Goal: Check status: Check status

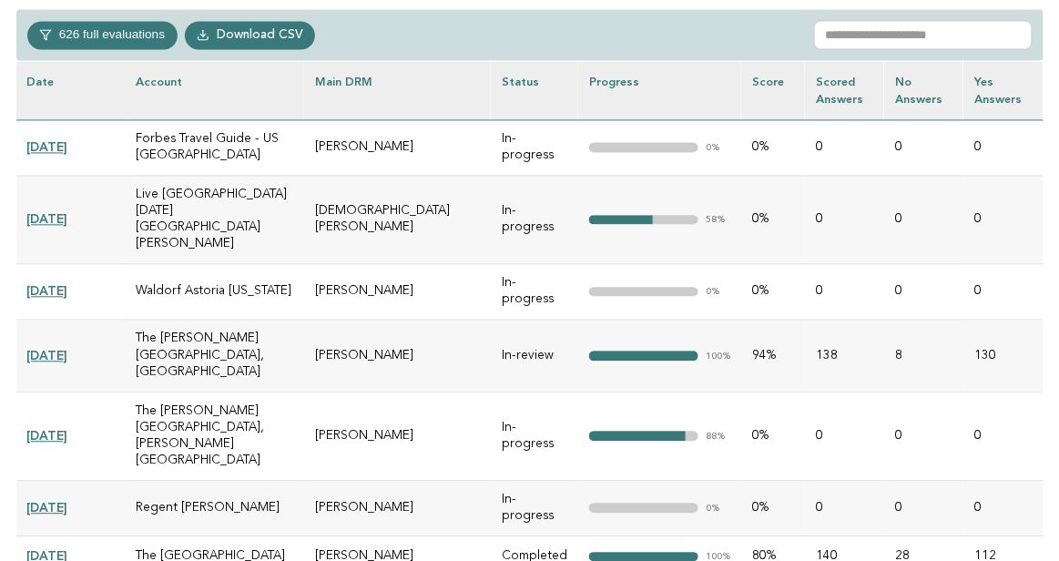
scroll to position [863, 0]
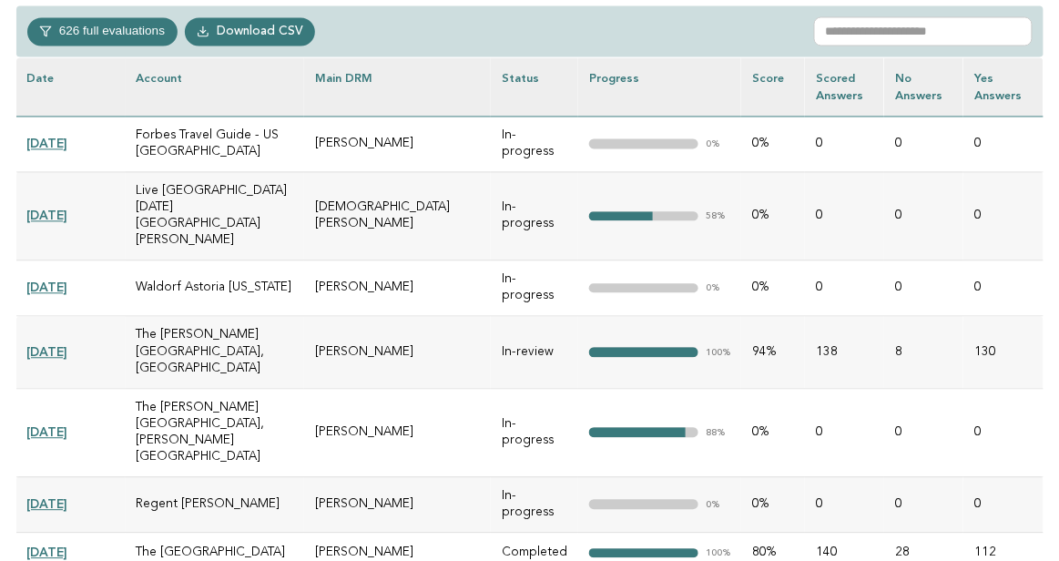
click at [391, 138] on td "[PERSON_NAME]" at bounding box center [398, 144] width 188 height 56
click at [391, 138] on td "Kathleen Price" at bounding box center [398, 144] width 188 height 56
click at [391, 138] on td "[PERSON_NAME]" at bounding box center [398, 144] width 188 height 56
copy tr "[PERSON_NAME]"
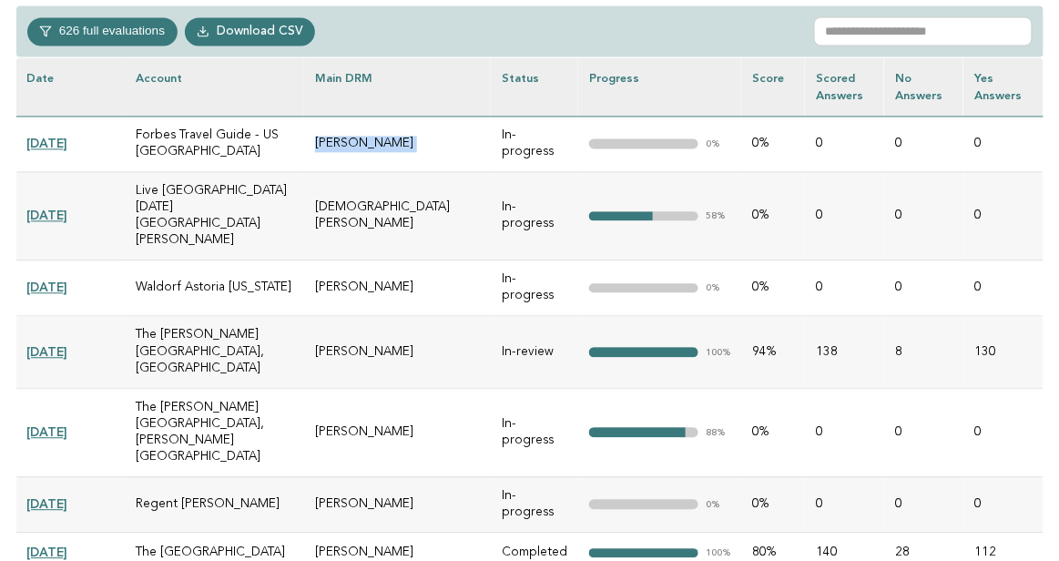
click at [182, 137] on td "Forbes Travel Guide - US [GEOGRAPHIC_DATA]" at bounding box center [215, 144] width 179 height 56
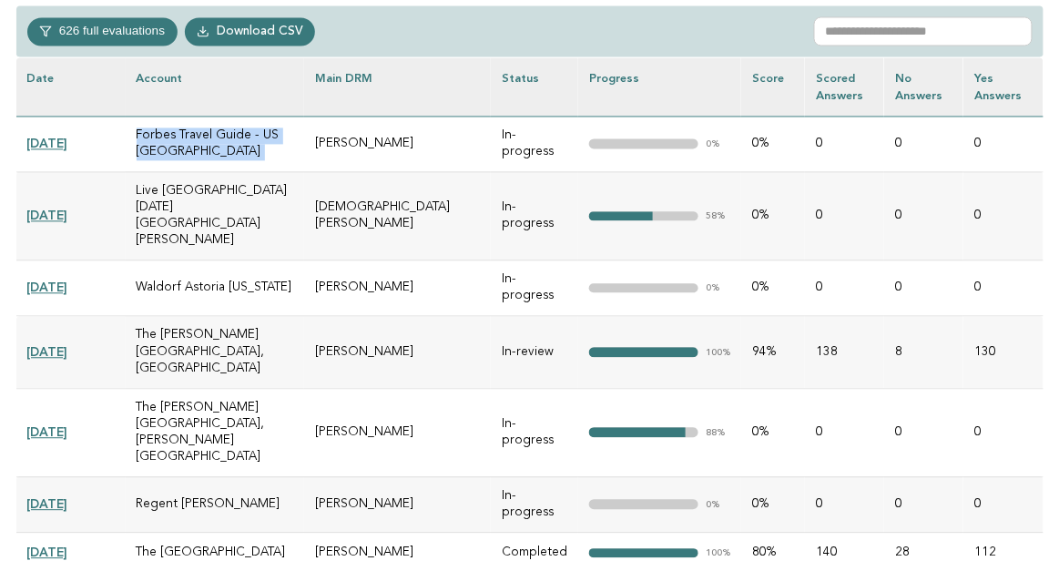
click at [182, 137] on td "Forbes Travel Guide - US [GEOGRAPHIC_DATA]" at bounding box center [215, 144] width 179 height 56
copy tr "Forbes Travel Guide - US West Los Angeles, California, United States"
click at [211, 186] on td "Live [GEOGRAPHIC_DATA] [DATE][GEOGRAPHIC_DATA][PERSON_NAME]" at bounding box center [215, 215] width 179 height 88
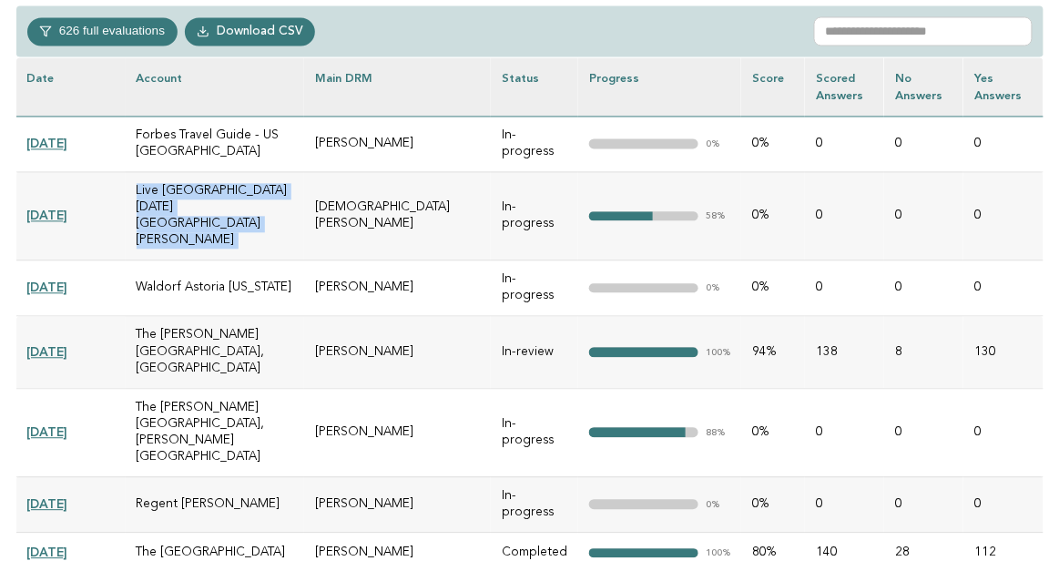
copy tr "Live Aqua Urban Resort San Miguel de Allende 85 Calzada De La Presa, San Miguel…"
click at [430, 189] on td "[DEMOGRAPHIC_DATA][PERSON_NAME]" at bounding box center [398, 215] width 188 height 88
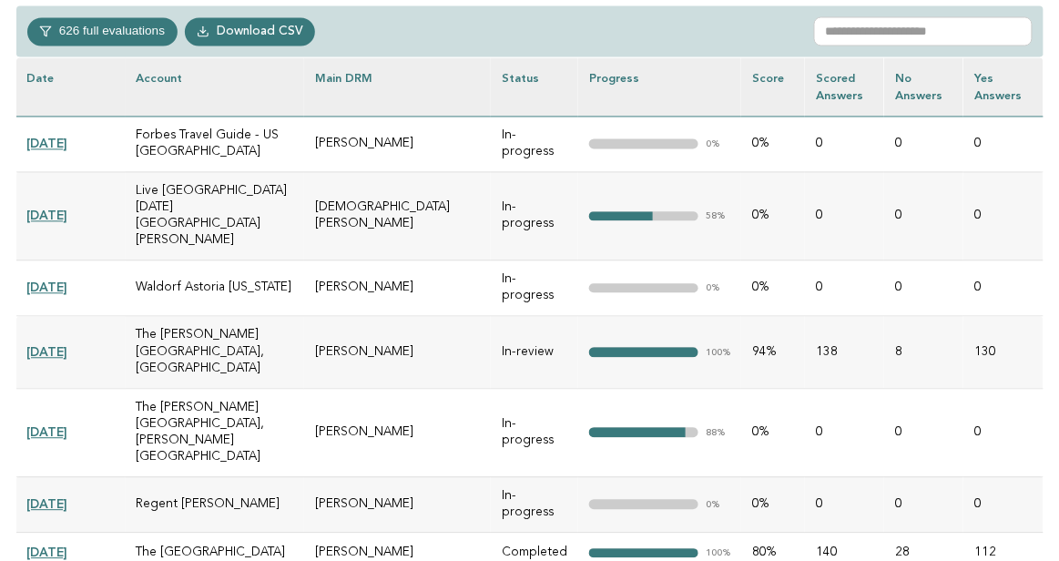
click at [356, 178] on td "[DEMOGRAPHIC_DATA][PERSON_NAME]" at bounding box center [398, 215] width 188 height 88
click at [431, 199] on td "[DEMOGRAPHIC_DATA][PERSON_NAME]" at bounding box center [398, 215] width 188 height 88
click at [192, 260] on td "Waldorf Astoria [US_STATE]" at bounding box center [215, 288] width 179 height 56
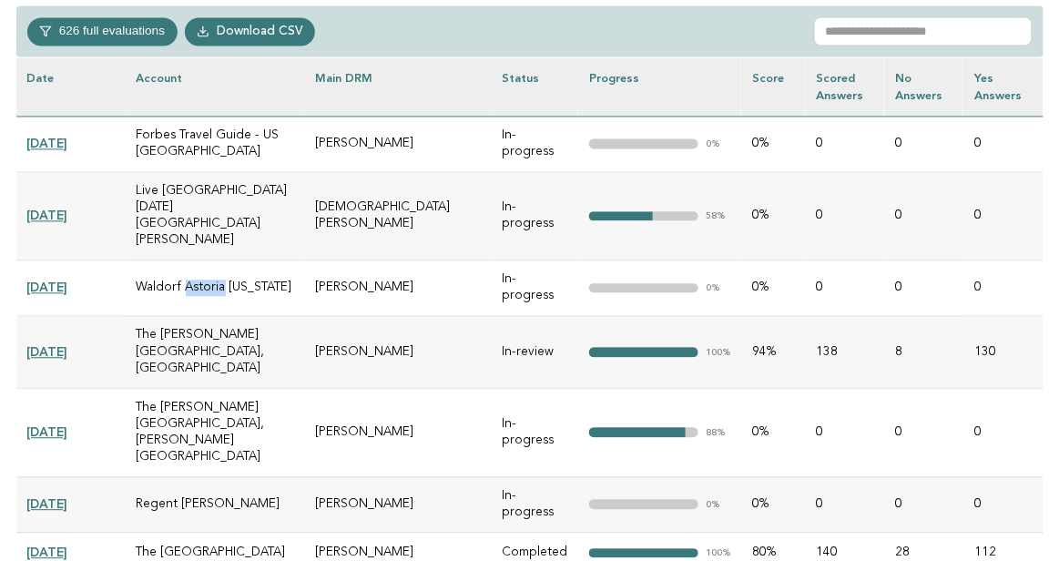
click at [192, 260] on td "Waldorf Astoria [US_STATE]" at bounding box center [215, 288] width 179 height 56
copy tr "Waldorf Astoria [US_STATE]"
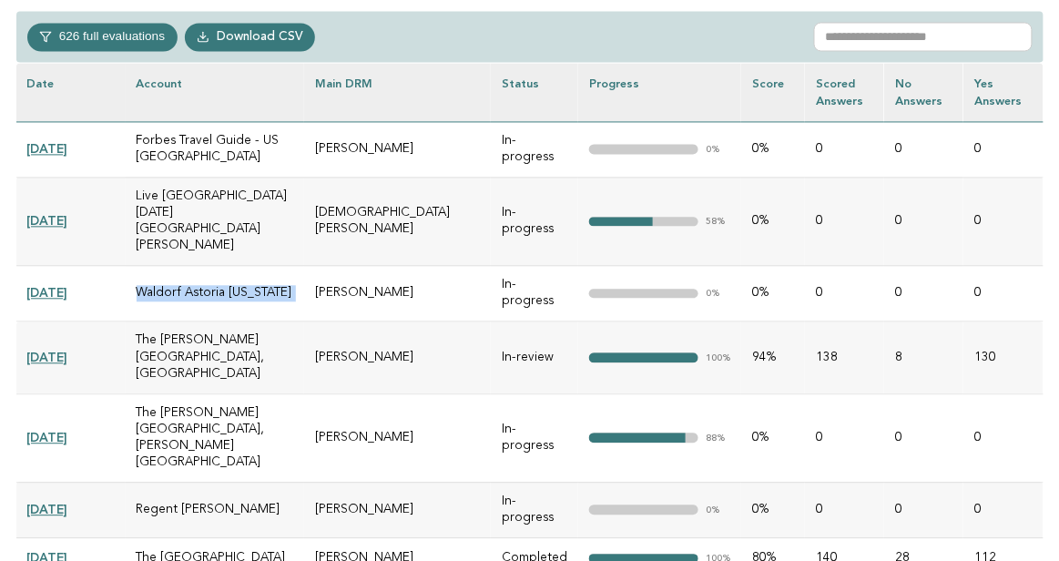
scroll to position [853, 0]
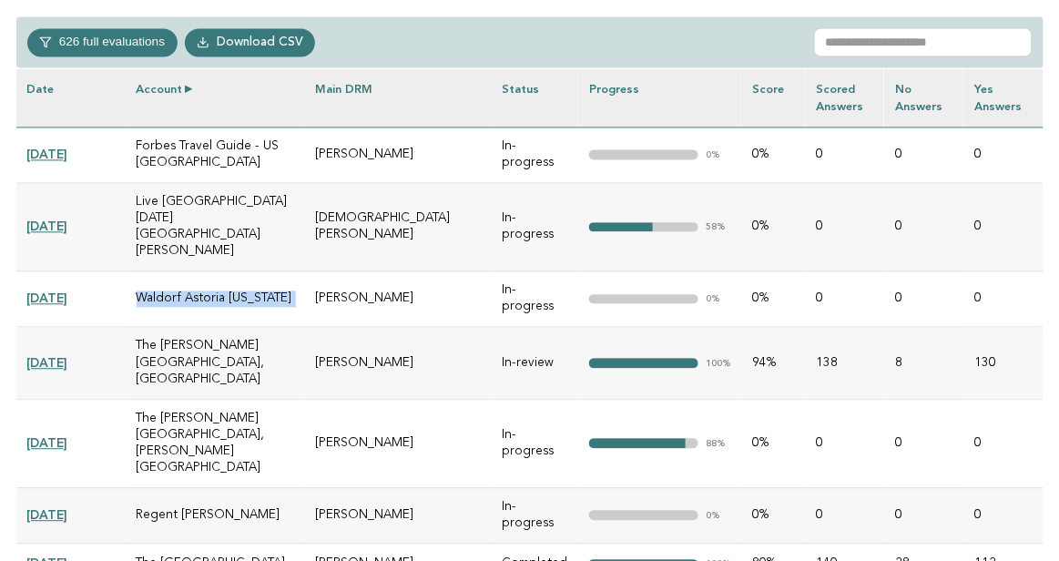
click at [188, 87] on th "Account" at bounding box center [215, 97] width 179 height 58
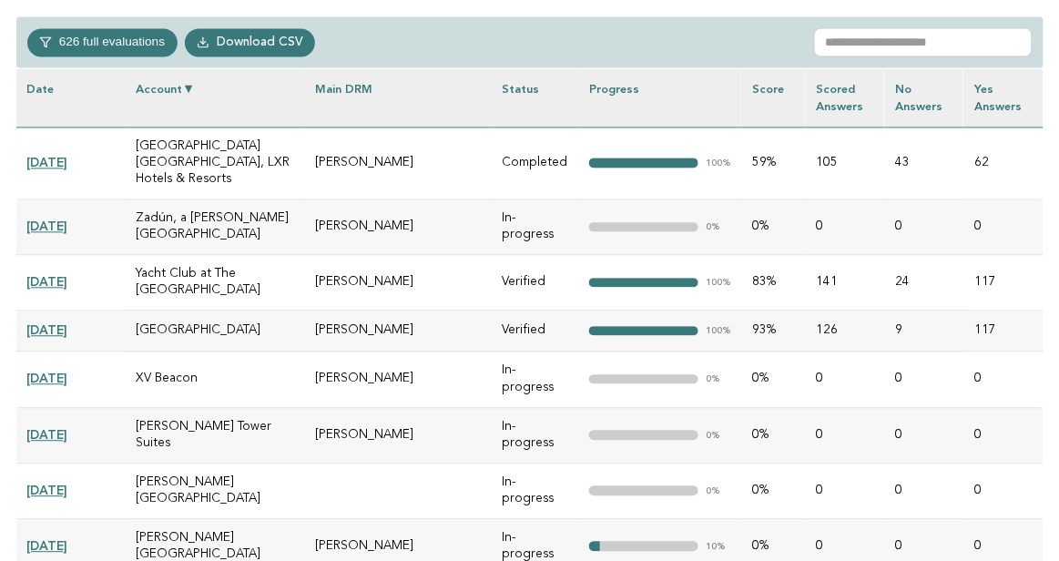
click at [188, 87] on th "Account" at bounding box center [215, 97] width 179 height 58
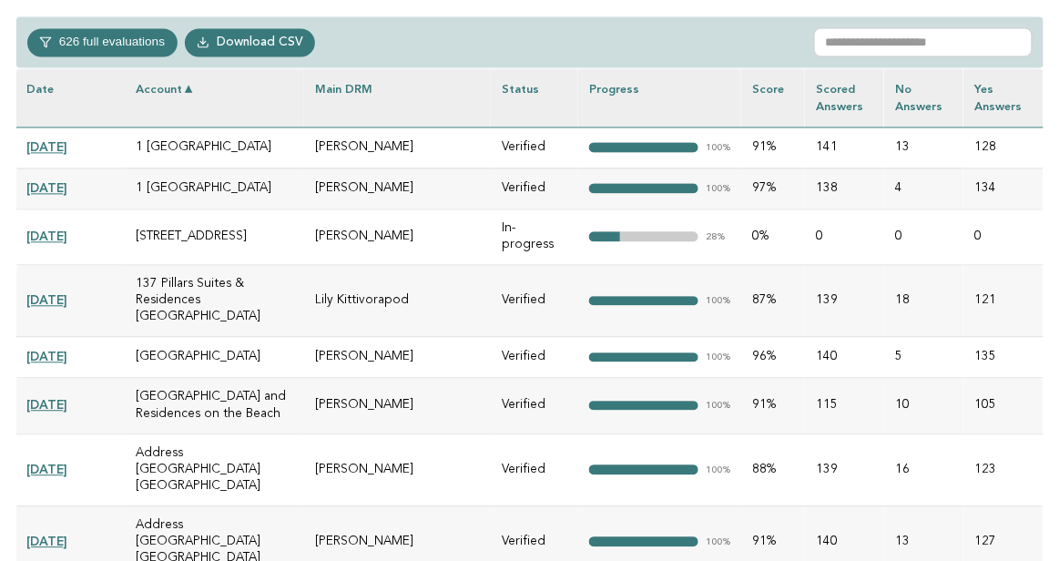
click at [193, 144] on td "1 [GEOGRAPHIC_DATA]" at bounding box center [215, 147] width 179 height 41
copy tr "1 Hotel South Beach 2341 Collins Avenue, Miami Beach, Florida, 33139, United St…"
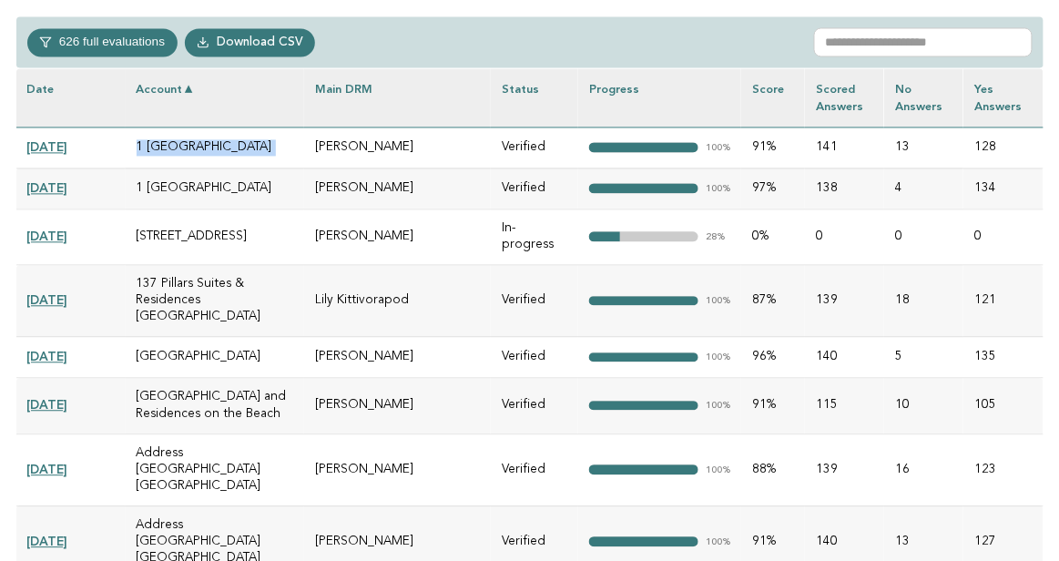
click at [357, 148] on td "[PERSON_NAME]" at bounding box center [398, 147] width 188 height 41
copy tr "[PERSON_NAME]"
click at [460, 64] on div "626 full evaluations In-progress 248 In-review 20 Completed 54 Verified 304 Dow…" at bounding box center [529, 42] width 1027 height 52
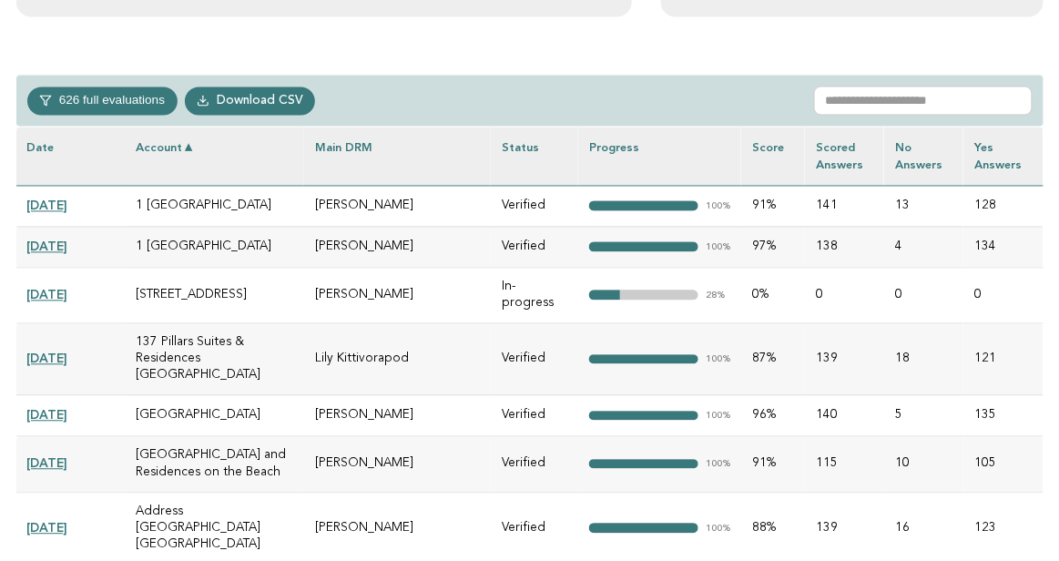
scroll to position [803, 0]
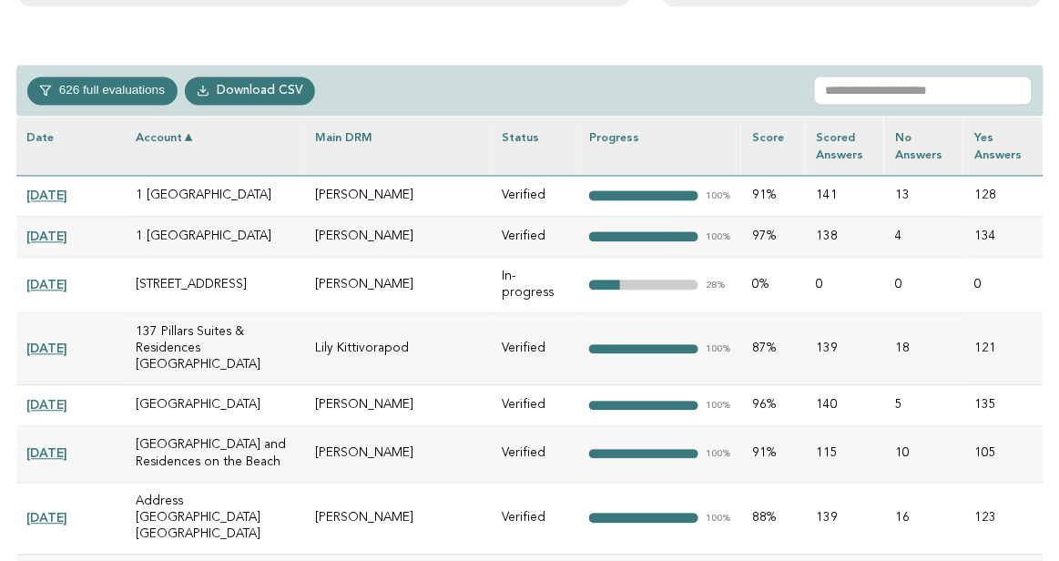
click at [68, 197] on link "[DATE]" at bounding box center [47, 196] width 41 height 15
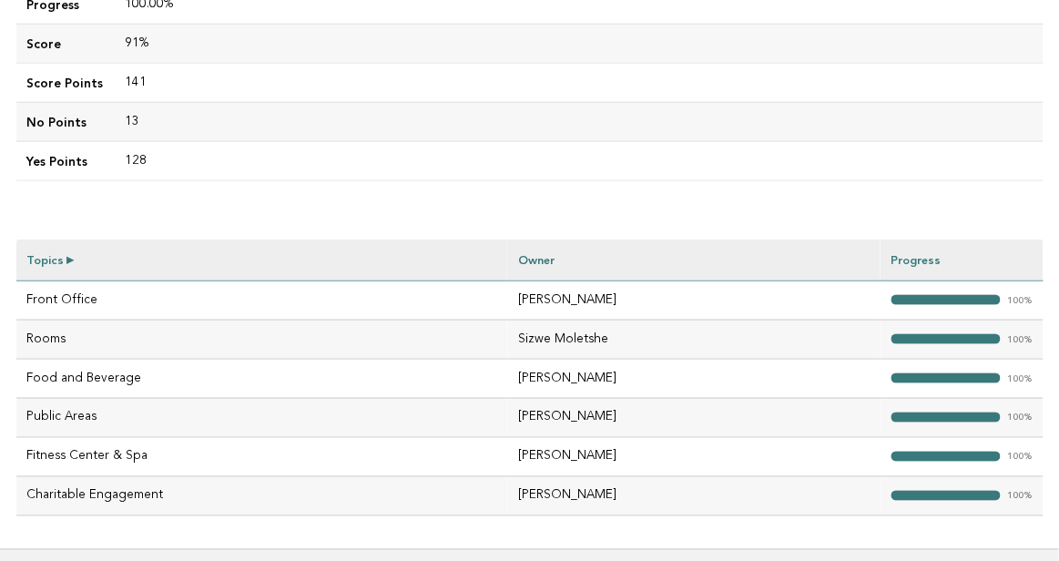
scroll to position [581, 0]
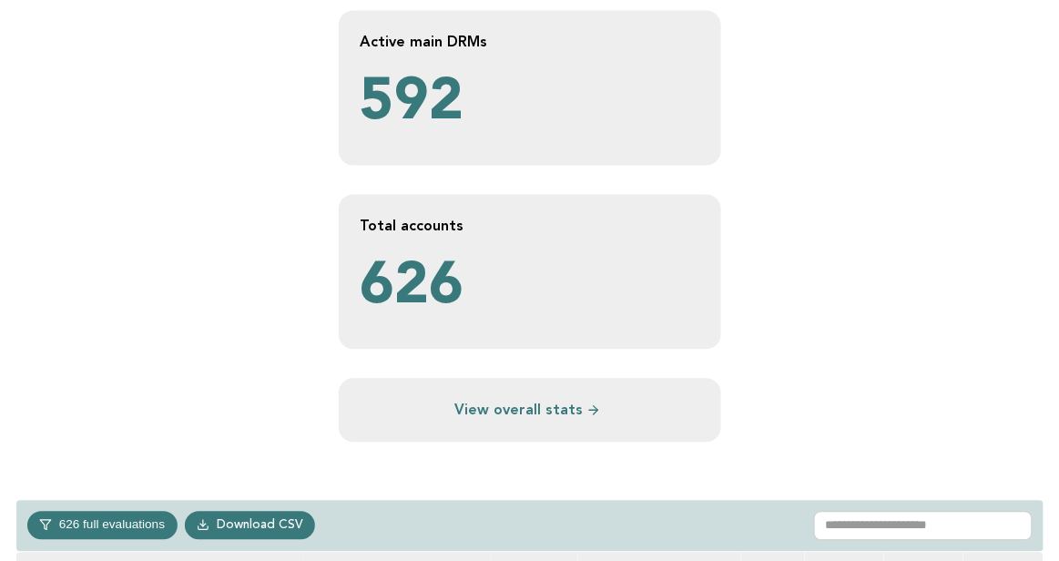
scroll to position [803, 0]
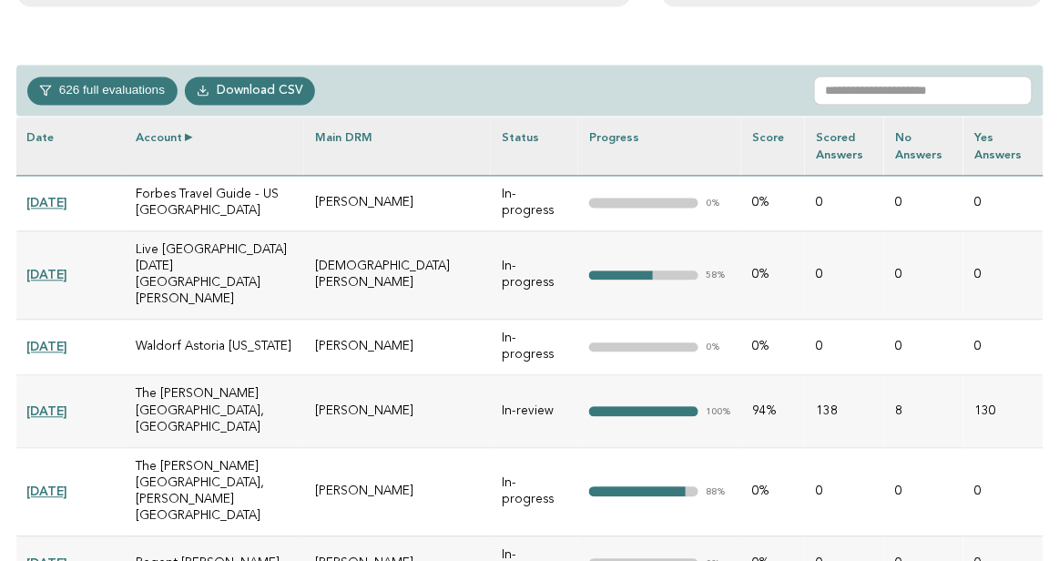
click at [188, 136] on th "Account" at bounding box center [215, 146] width 179 height 58
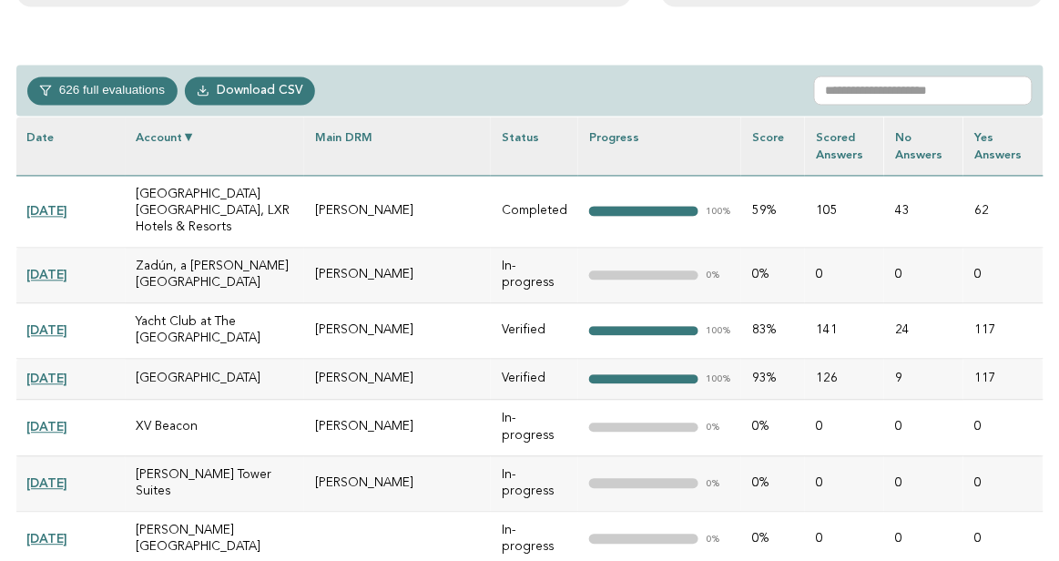
click at [188, 136] on th "Account" at bounding box center [215, 146] width 179 height 58
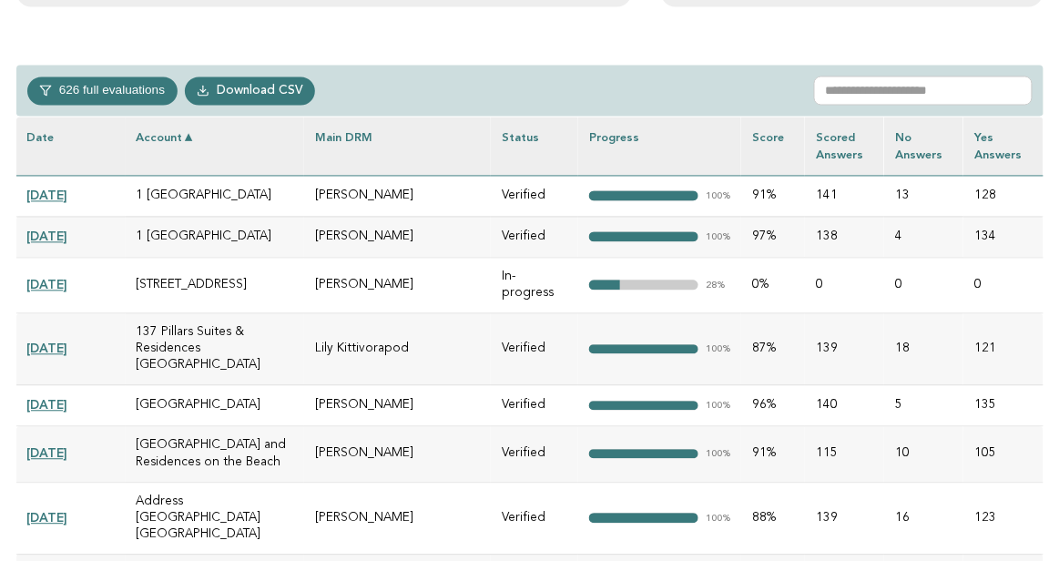
click at [68, 193] on link "[DATE]" at bounding box center [47, 196] width 41 height 15
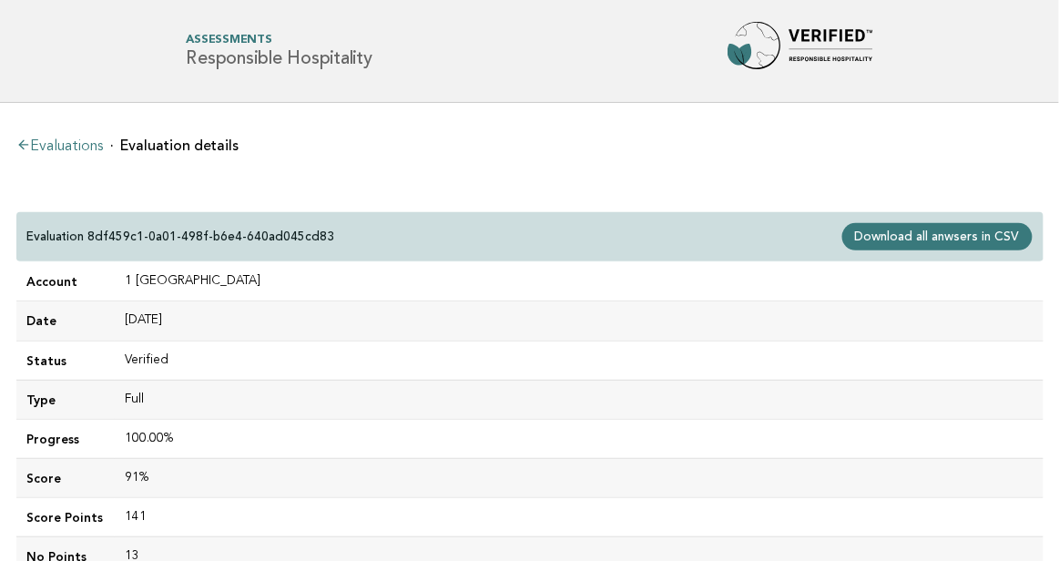
click at [46, 144] on link "Evaluations" at bounding box center [59, 146] width 87 height 15
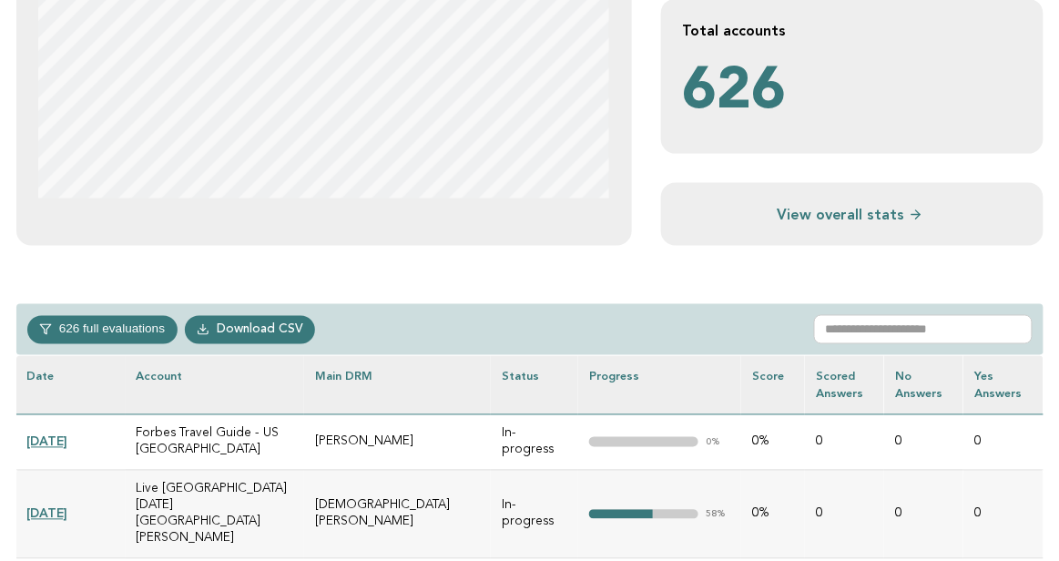
scroll to position [734, 0]
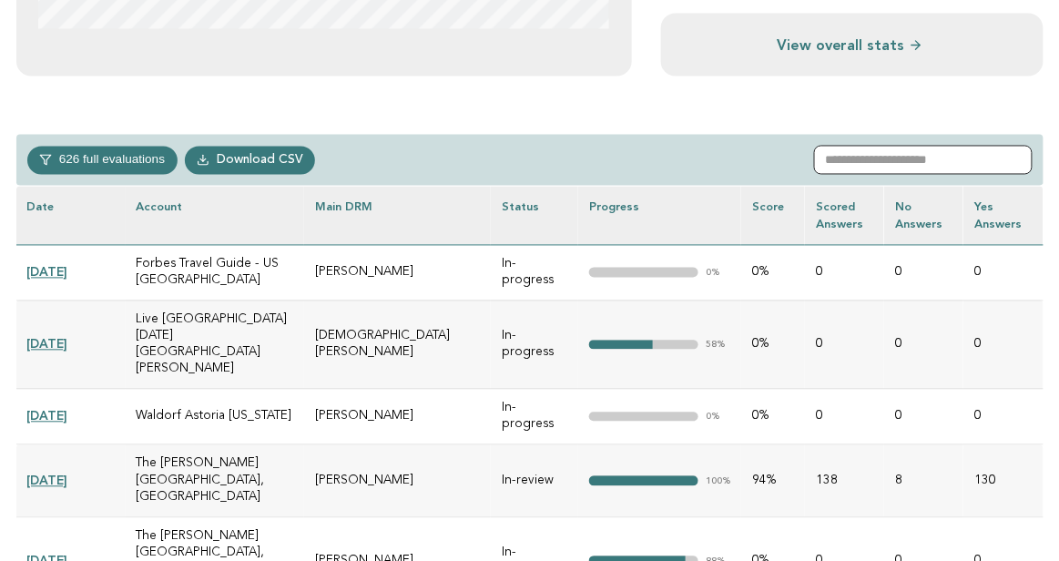
click at [859, 163] on input "text" at bounding box center [923, 160] width 219 height 29
paste input "**********"
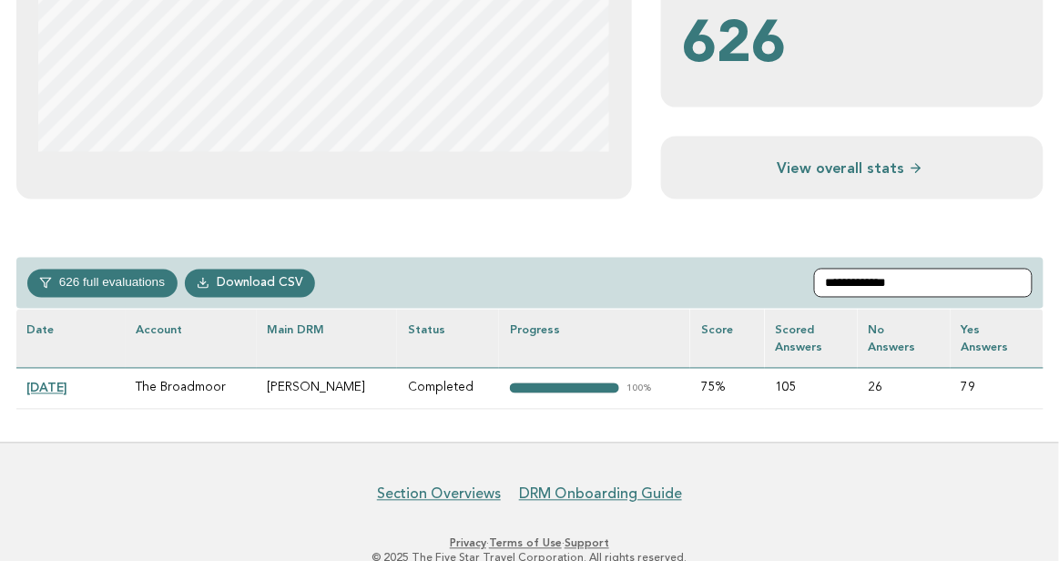
scroll to position [652, 0]
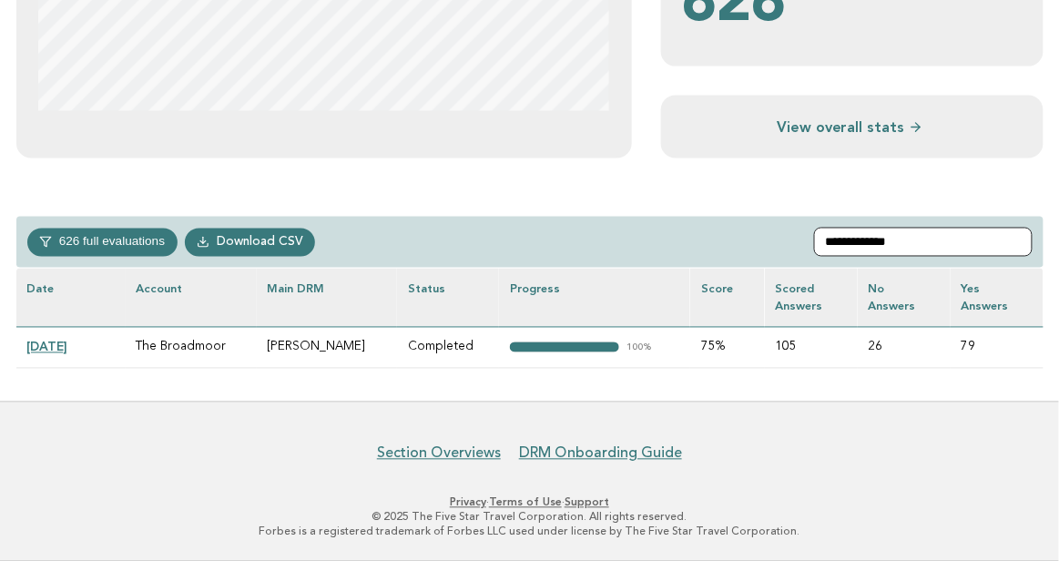
type input "**********"
click at [68, 348] on link "2023-08-16" at bounding box center [47, 347] width 41 height 15
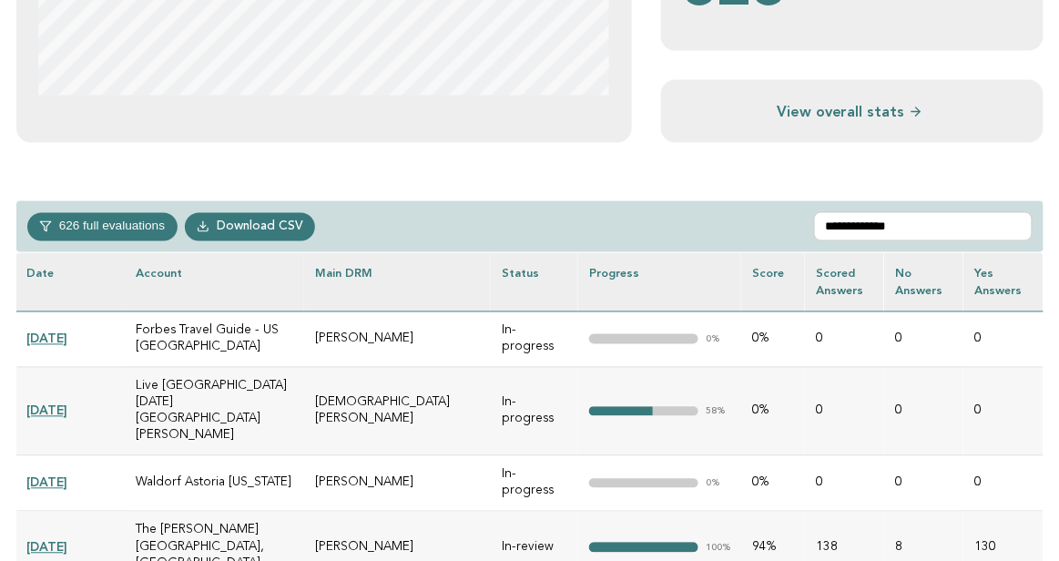
scroll to position [680, 0]
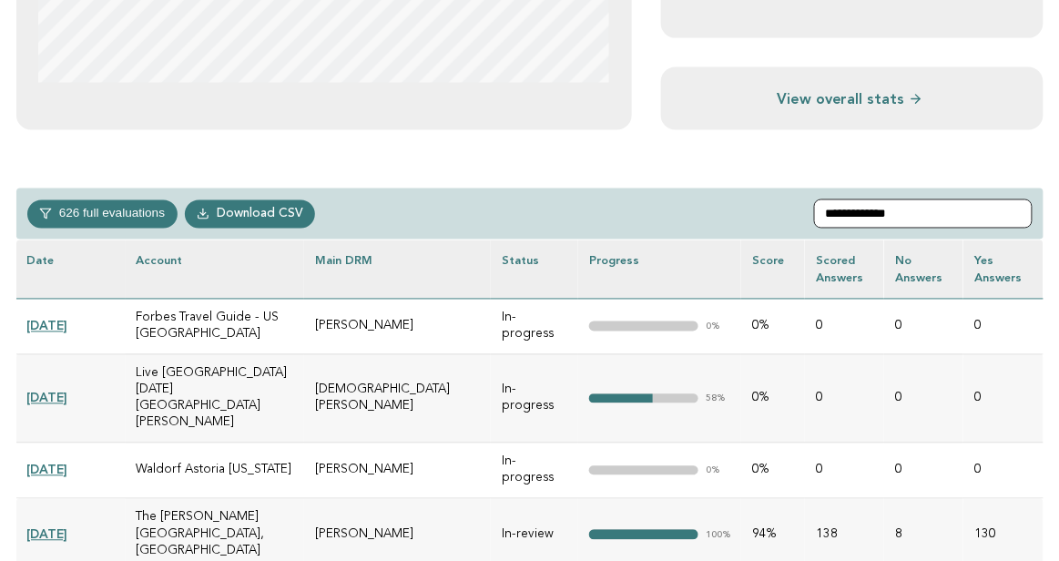
click at [955, 224] on input "**********" at bounding box center [923, 213] width 219 height 29
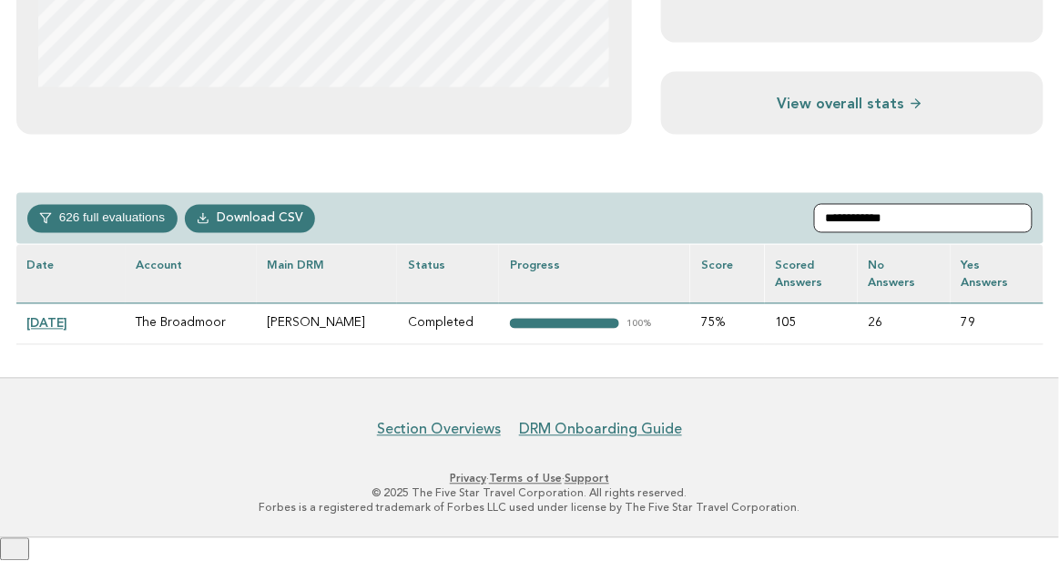
scroll to position [652, 0]
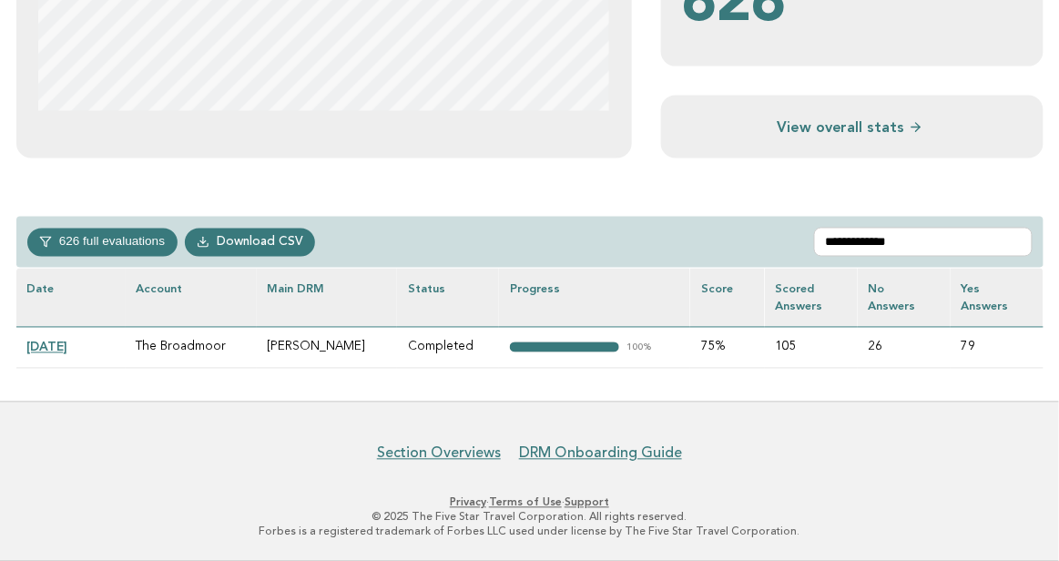
click at [195, 356] on td "The Broadmoor" at bounding box center [191, 347] width 131 height 41
click at [914, 240] on input "**********" at bounding box center [923, 242] width 219 height 29
paste input "******"
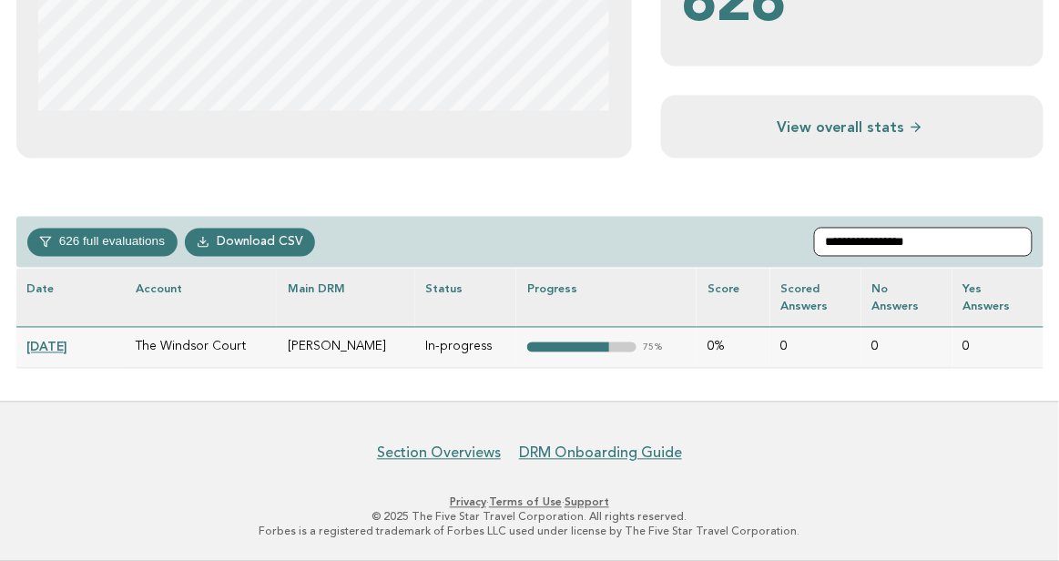
type input "**********"
click at [68, 344] on link "[DATE]" at bounding box center [47, 347] width 41 height 15
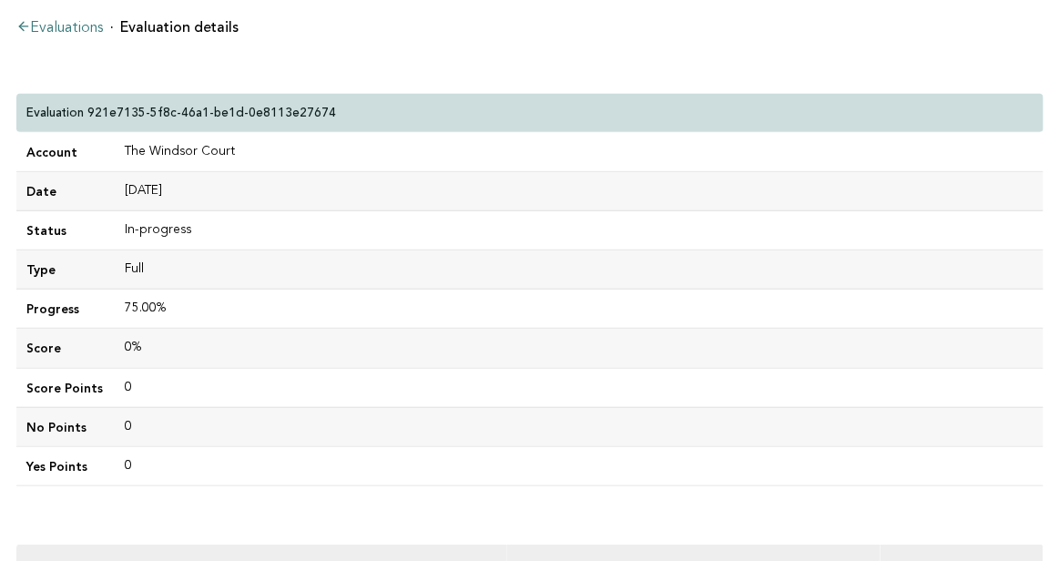
scroll to position [36, 0]
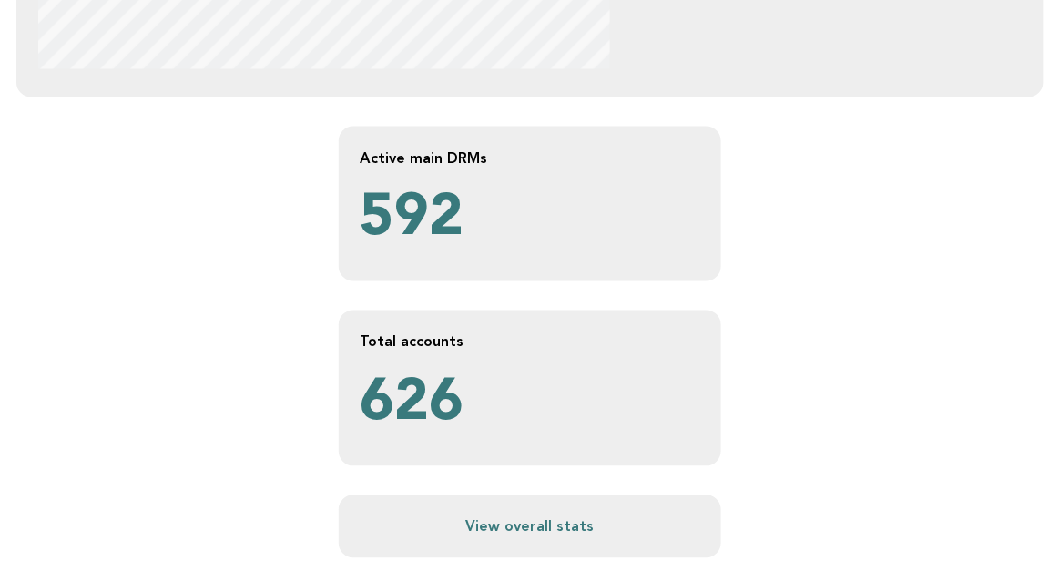
scroll to position [652, 0]
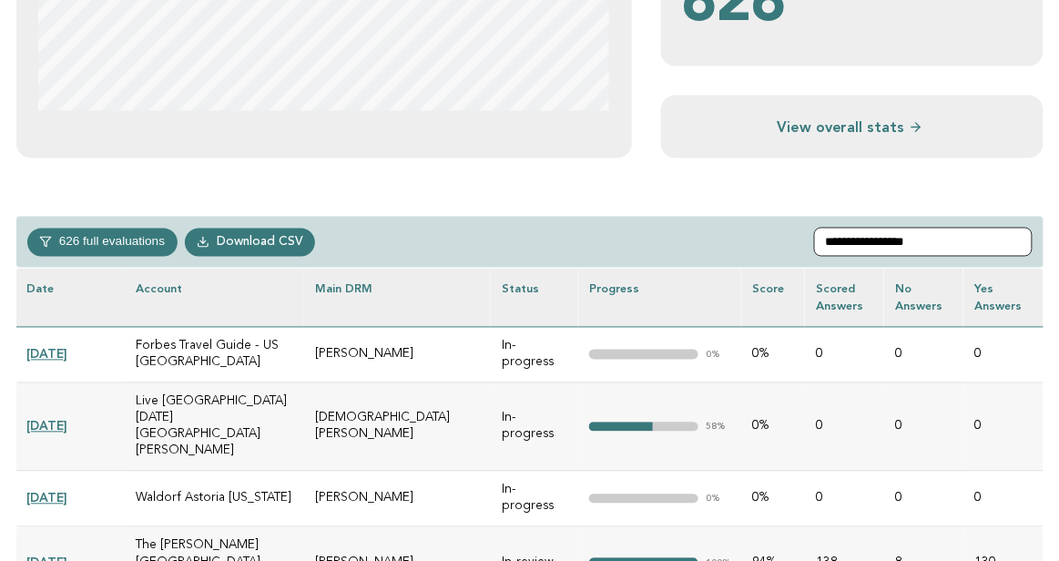
click at [886, 241] on input "**********" at bounding box center [923, 242] width 219 height 29
paste input "text"
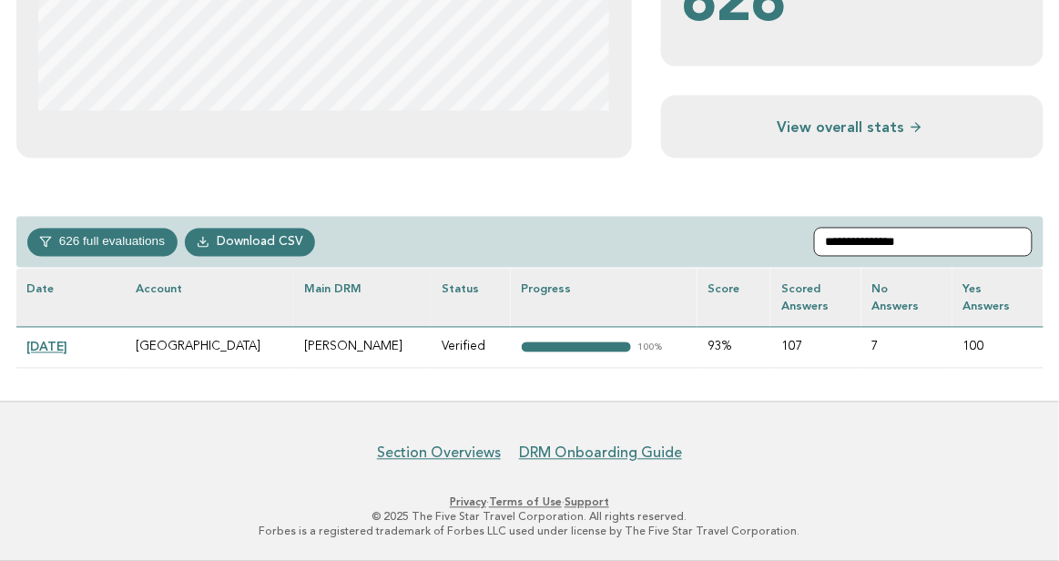
type input "**********"
click at [68, 342] on link "[DATE]" at bounding box center [47, 347] width 41 height 15
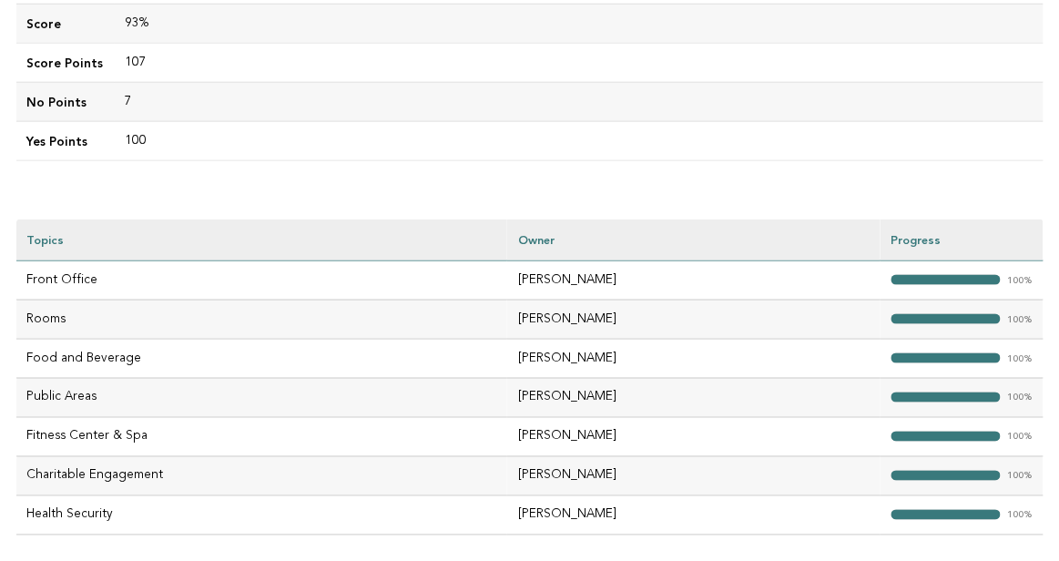
scroll to position [435, 0]
